Goal: Information Seeking & Learning: Learn about a topic

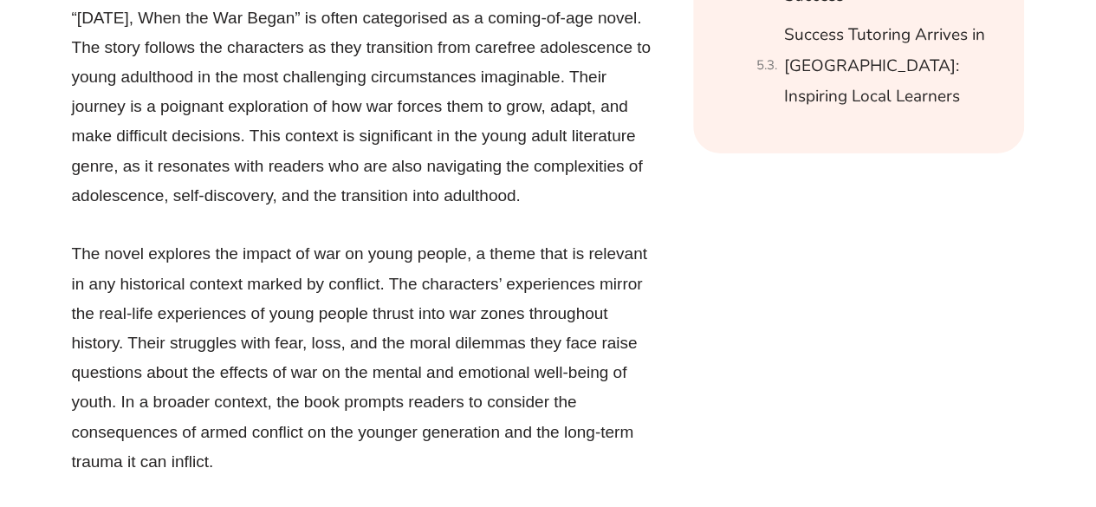
scroll to position [2729, 0]
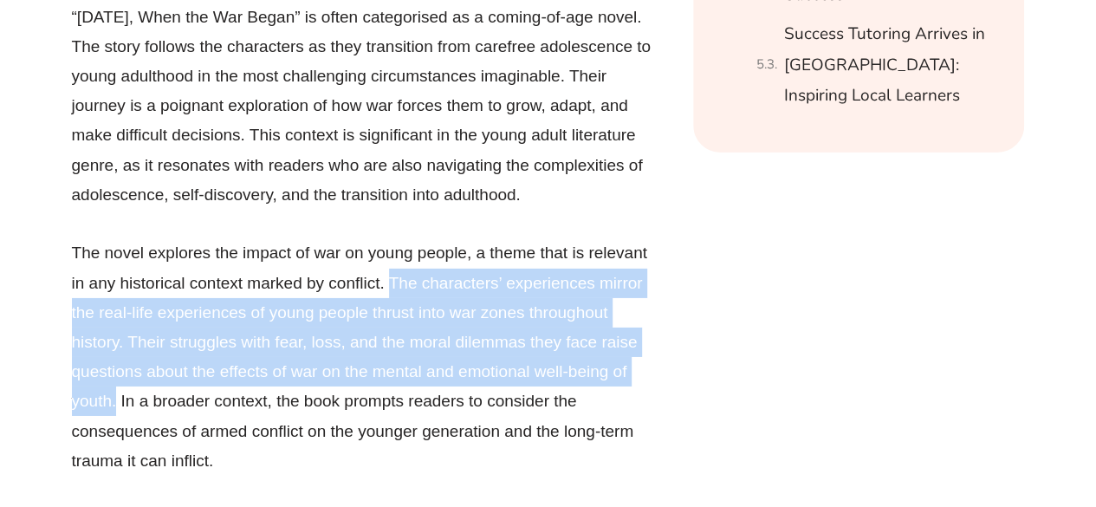
drag, startPoint x: 392, startPoint y: 257, endPoint x: 114, endPoint y: 381, distance: 303.8
click at [114, 381] on p "The novel explores the impact of war on young people, a theme that is relevant …" at bounding box center [362, 356] width 581 height 237
copy p "The characters’ experiences mirror the real-life experiences of young people th…"
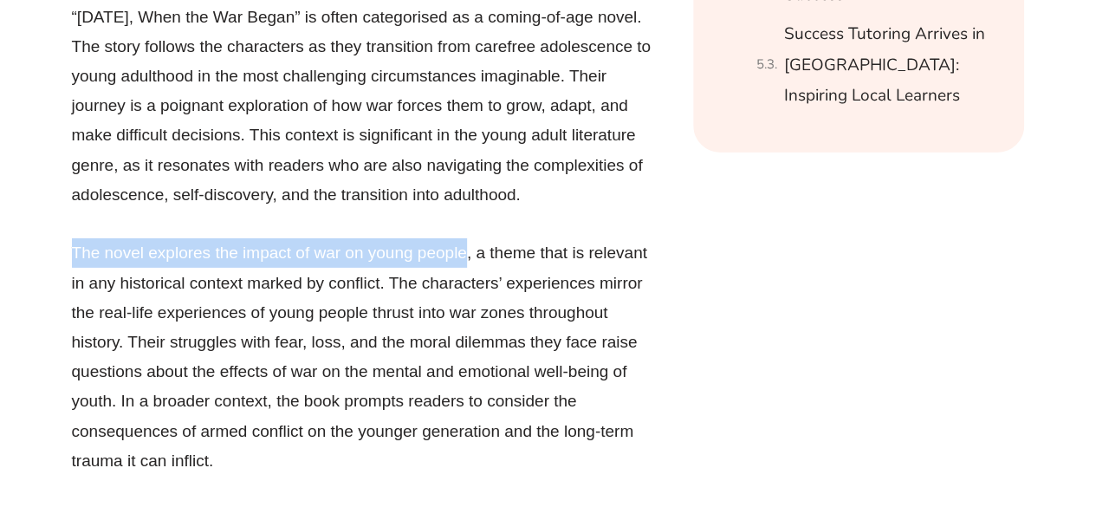
drag, startPoint x: 75, startPoint y: 226, endPoint x: 463, endPoint y: 233, distance: 388.4
click at [463, 238] on p "The novel explores the impact of war on young people, a theme that is relevant …" at bounding box center [362, 356] width 581 height 237
copy p "The novel explores the impact of war on young people"
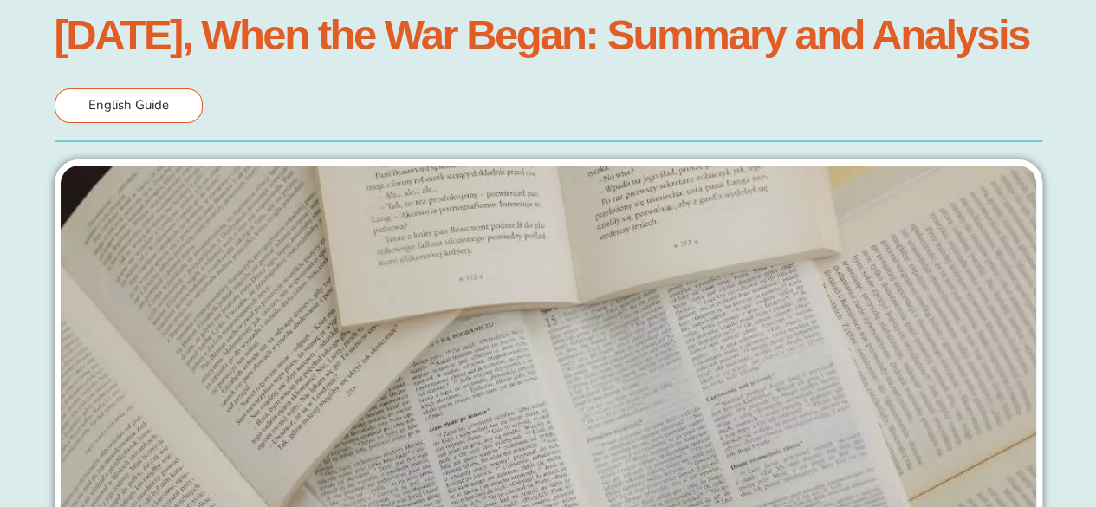
scroll to position [0, 0]
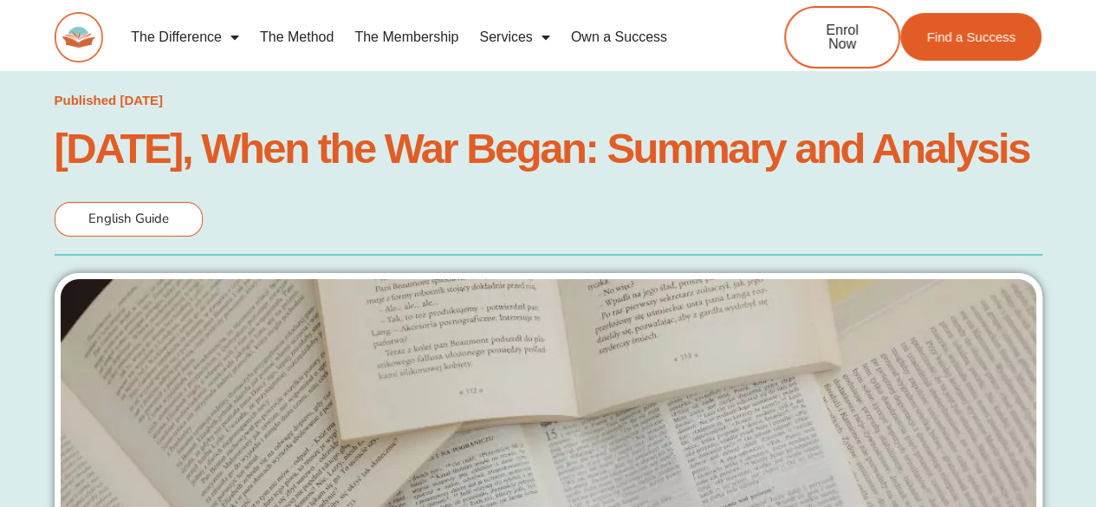
click at [88, 26] on img at bounding box center [79, 37] width 49 height 50
